Goal: Task Accomplishment & Management: Use online tool/utility

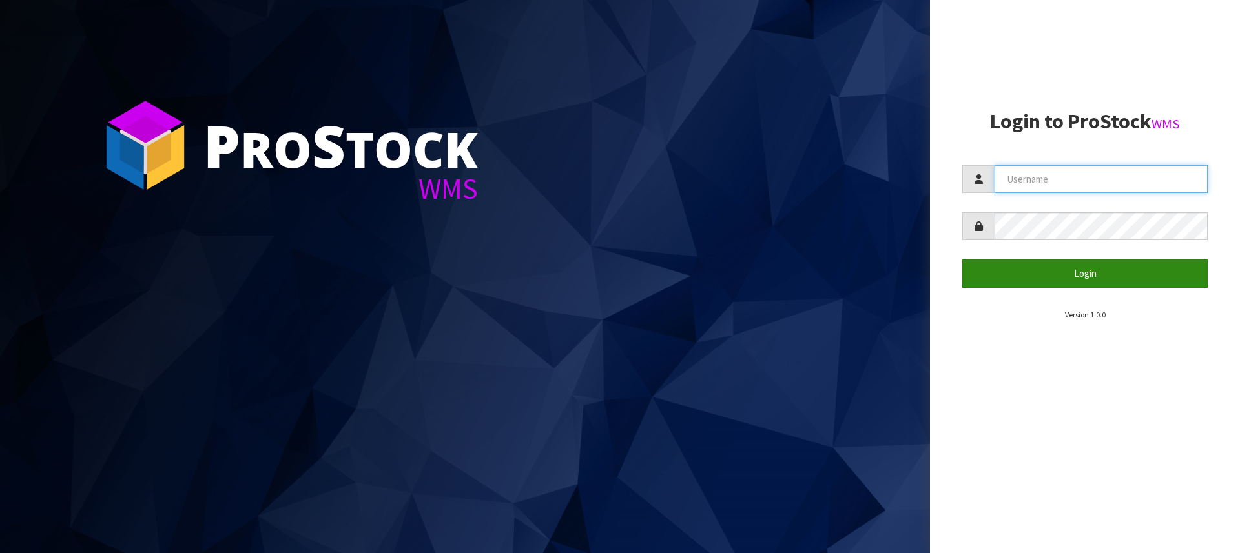
type input "[PERSON_NAME][EMAIL_ADDRESS][DOMAIN_NAME]"
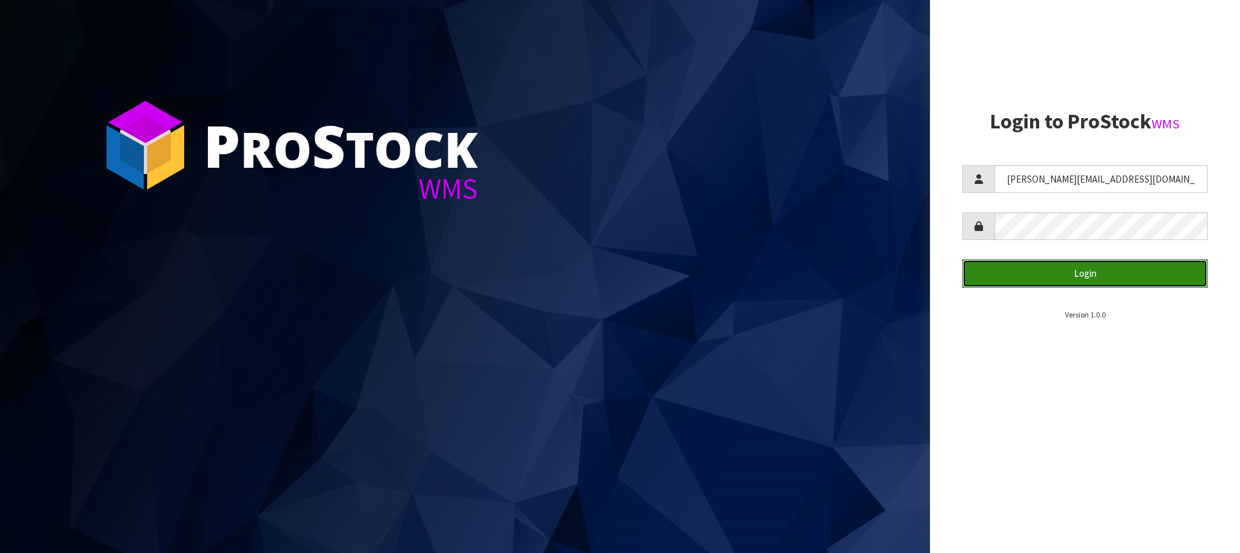
click at [1062, 275] on button "Login" at bounding box center [1084, 274] width 245 height 28
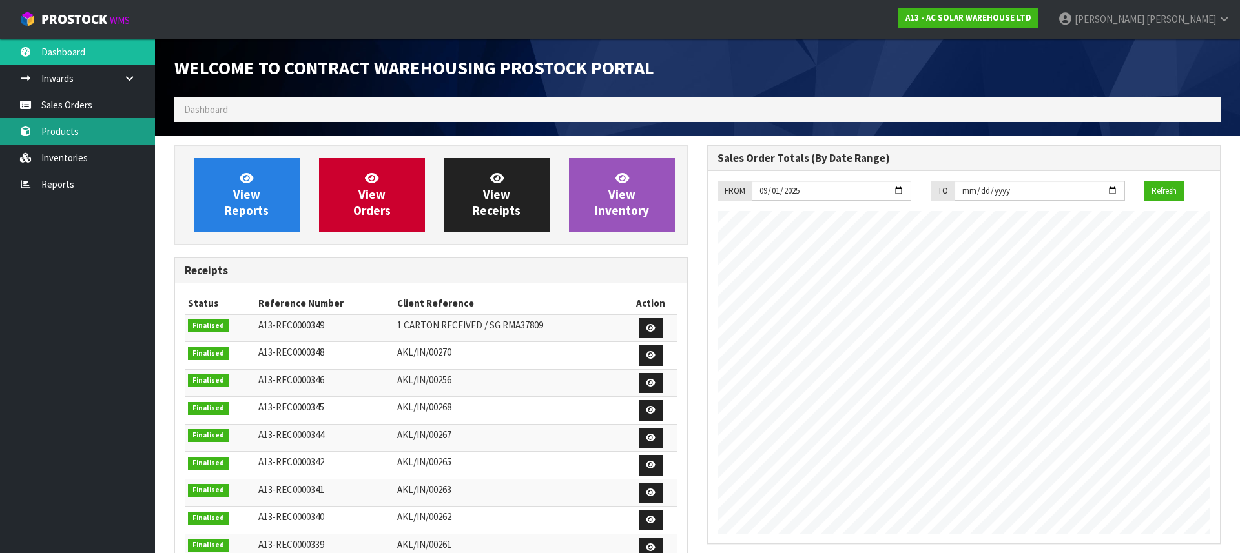
scroll to position [716, 533]
click at [68, 133] on link "Products" at bounding box center [77, 131] width 155 height 26
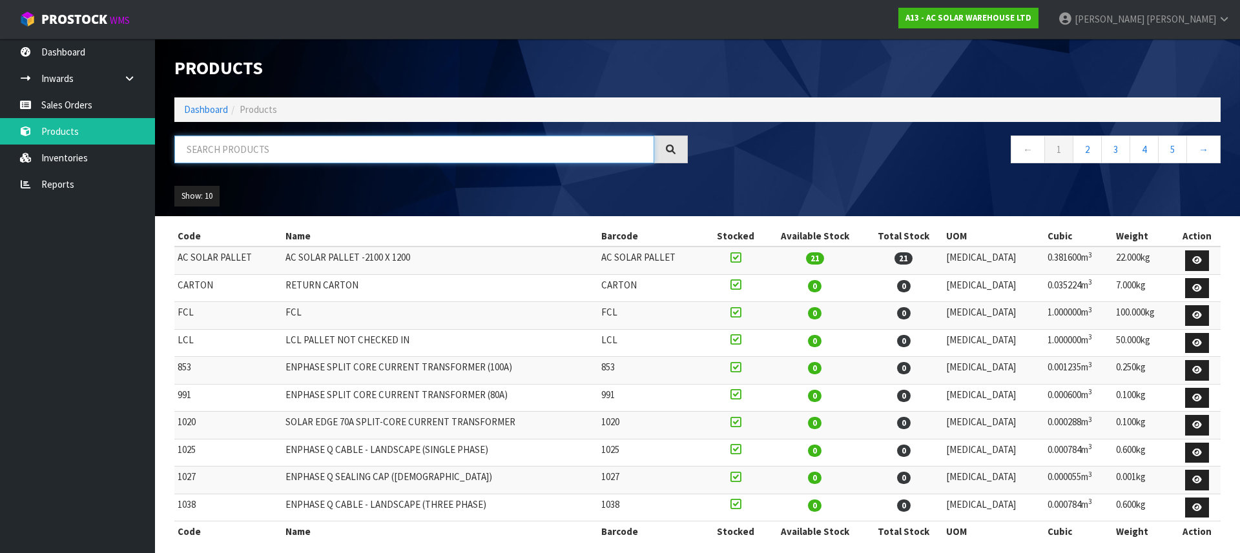
click at [256, 141] on input "text" at bounding box center [414, 150] width 480 height 28
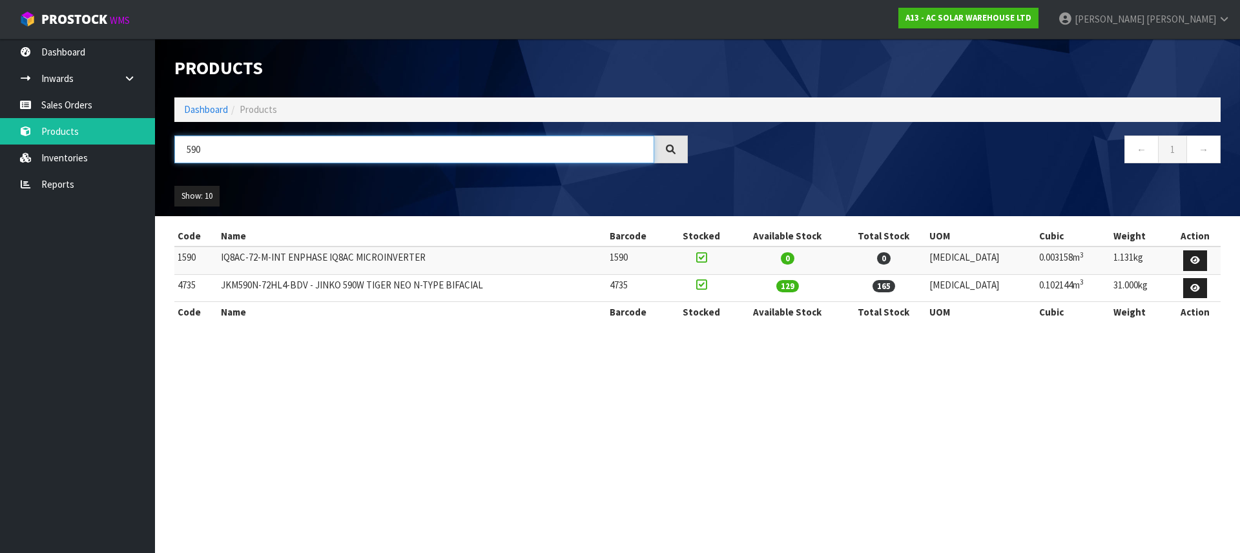
type input "590"
click at [273, 289] on td "JKM590N-72HL4-BDV - JINKO 590W TIGER NEO N-TYPE BIFACIAL" at bounding box center [412, 288] width 389 height 28
click at [1199, 289] on link at bounding box center [1195, 288] width 24 height 21
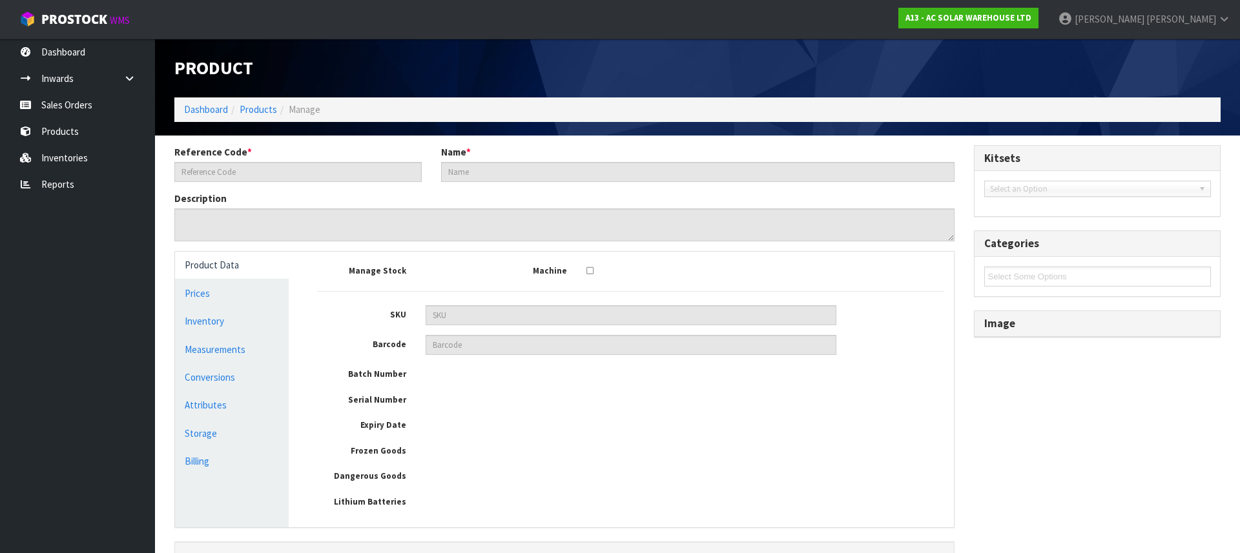
type input "4735"
type input "JKM590N-72HL4-BDV - JINKO 590W TIGER NEO N-TYPE BIFACIAL"
click at [180, 371] on link "Conversions" at bounding box center [232, 377] width 114 height 26
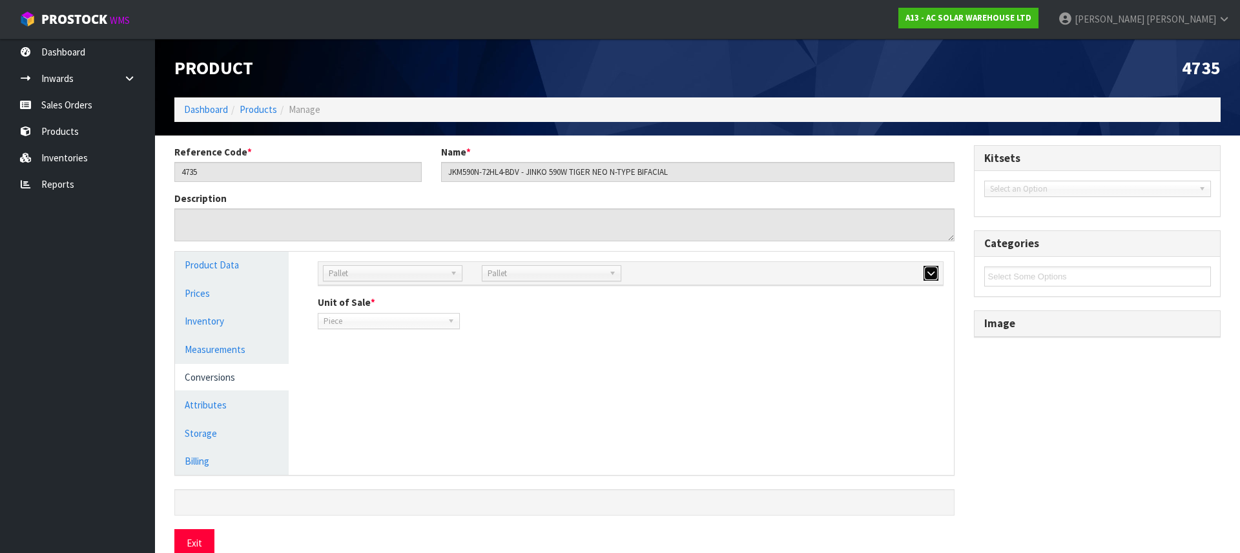
click at [927, 273] on button "button" at bounding box center [930, 273] width 15 height 15
